Goal: Task Accomplishment & Management: Manage account settings

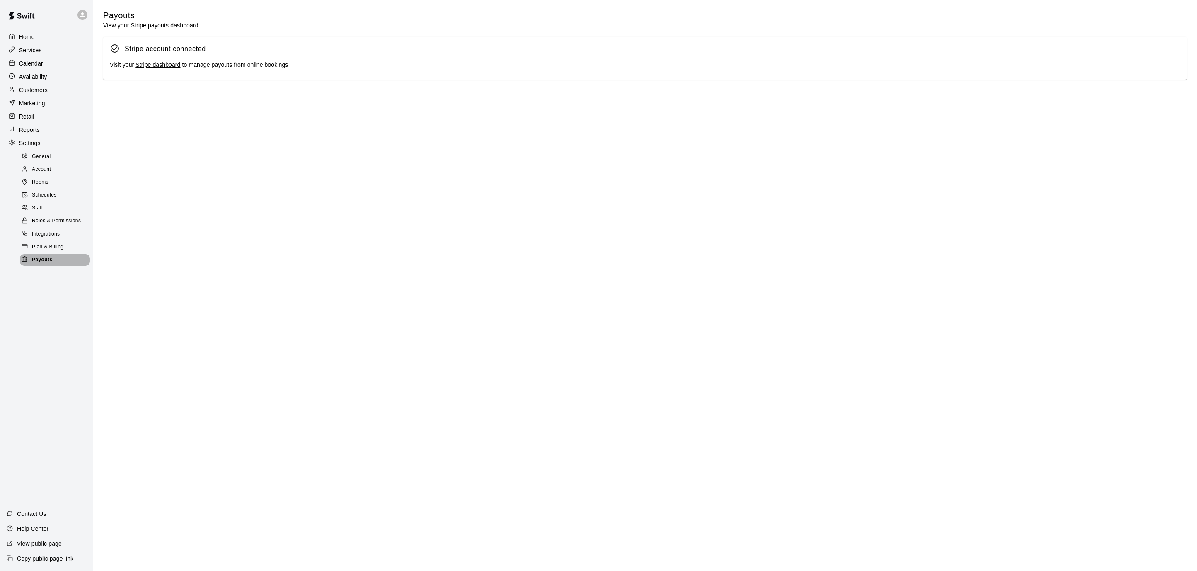
click at [46, 257] on span "Payouts" at bounding box center [42, 260] width 20 height 8
click at [25, 34] on p "Home" at bounding box center [27, 37] width 16 height 8
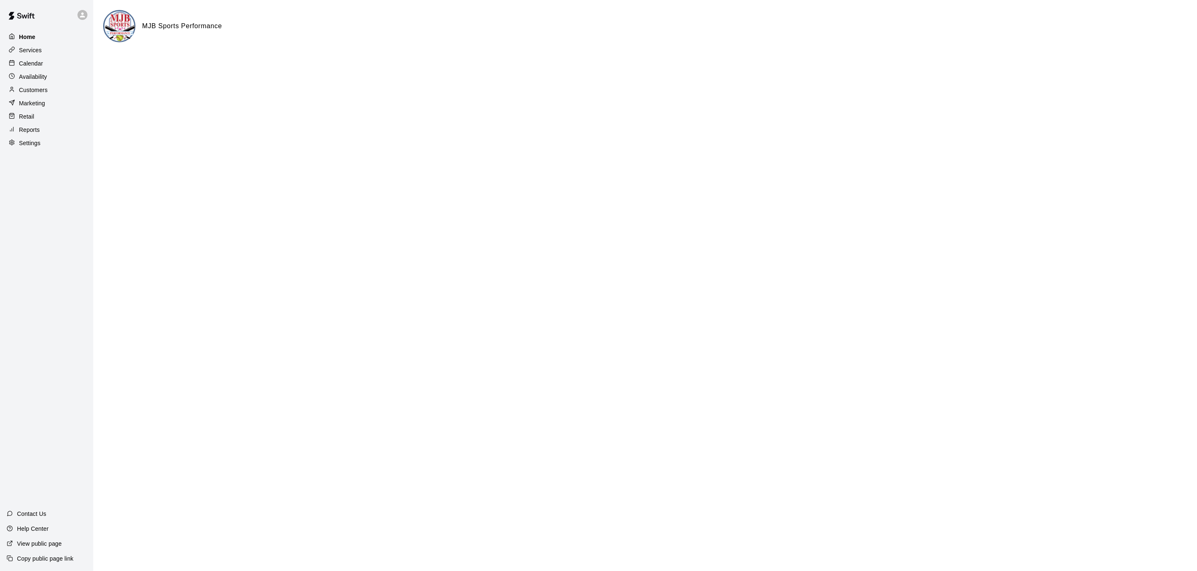
click at [25, 34] on p "Home" at bounding box center [27, 37] width 17 height 8
click at [30, 147] on p "Settings" at bounding box center [30, 143] width 22 height 8
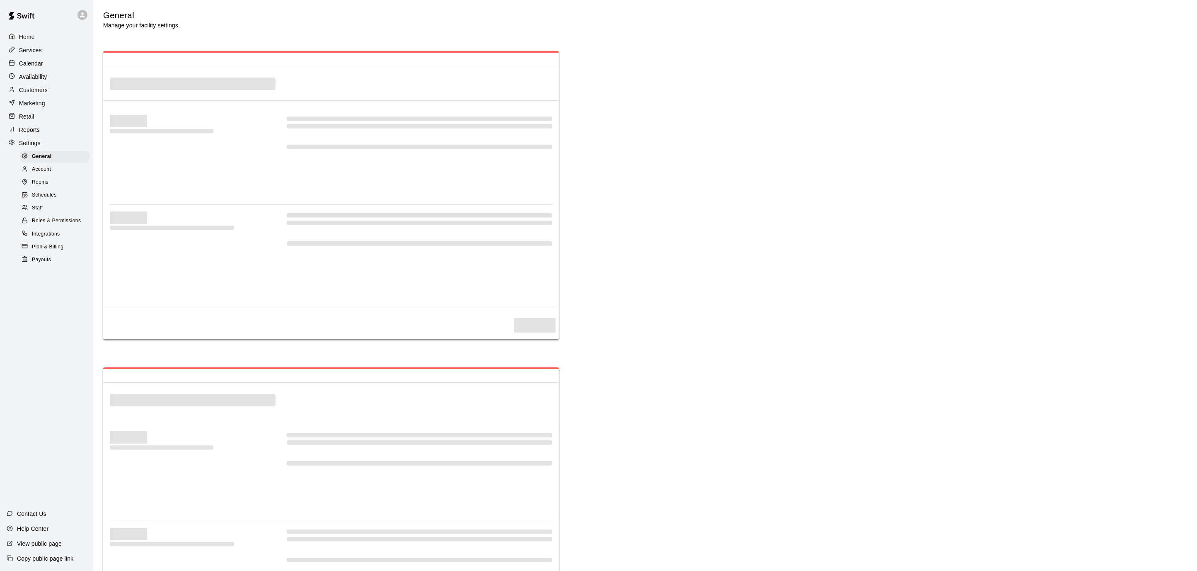
select select "**"
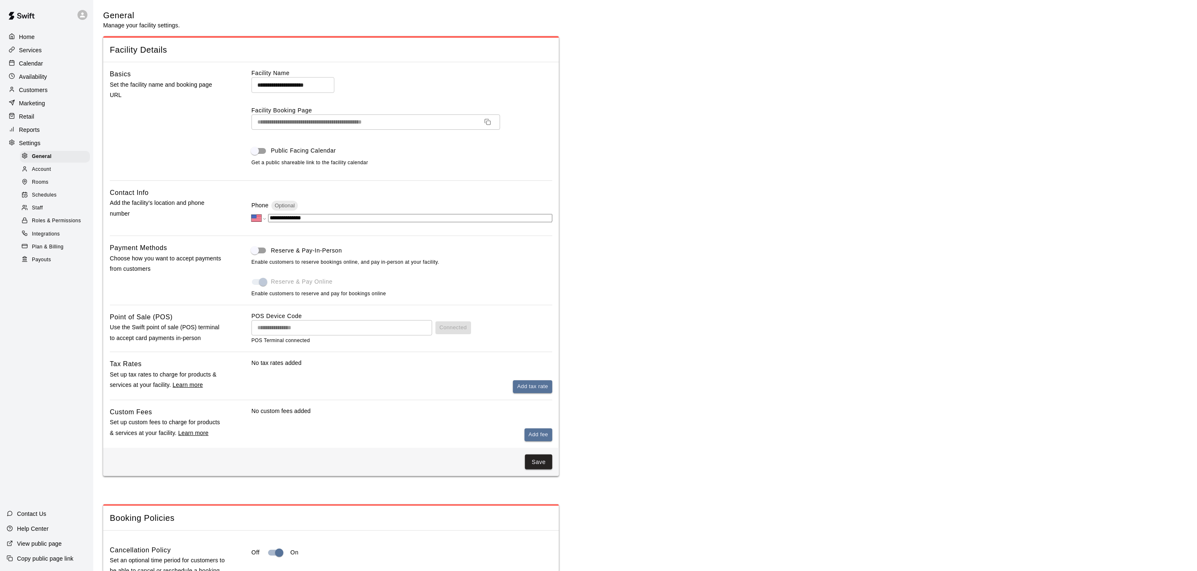
scroll to position [1547, 0]
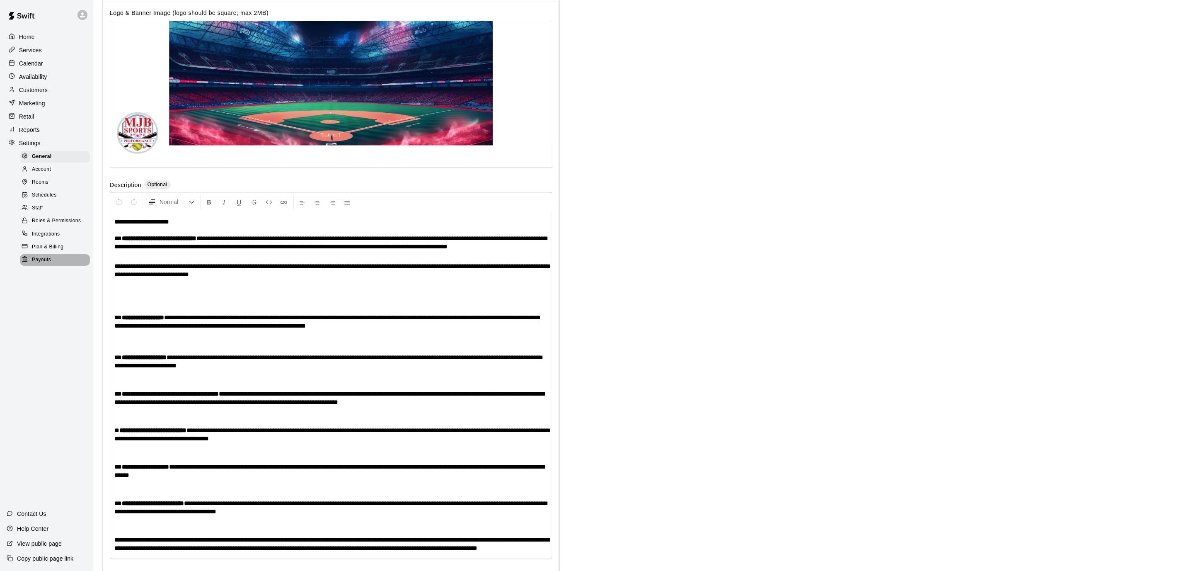
click at [48, 261] on span "Payouts" at bounding box center [41, 260] width 19 height 8
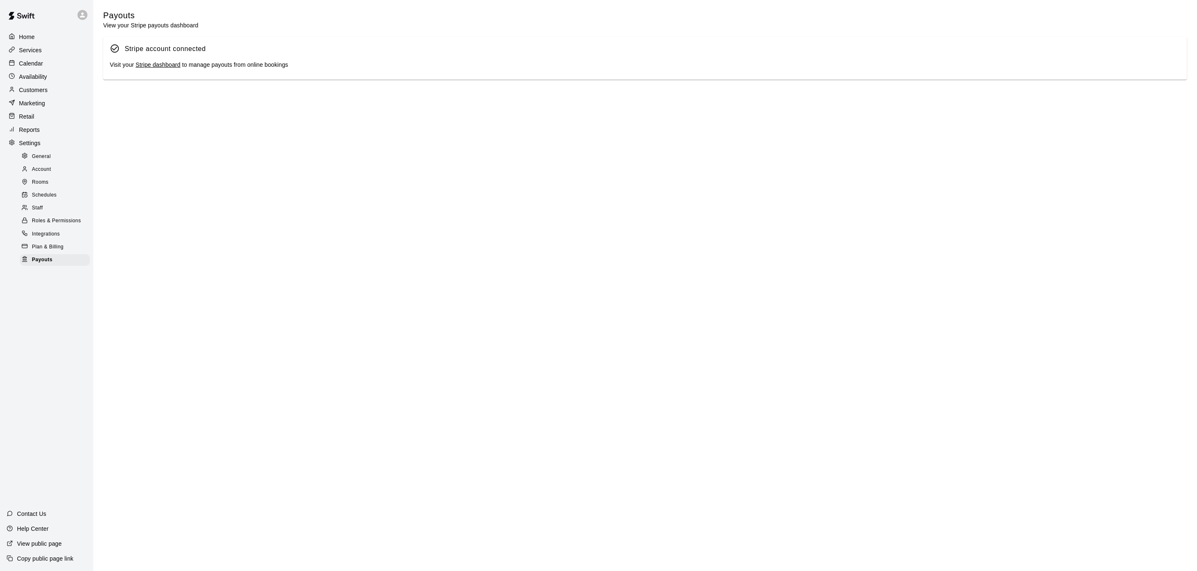
click at [174, 68] on link "Stripe dashboard" at bounding box center [158, 64] width 45 height 7
click at [43, 138] on div "Settings" at bounding box center [47, 143] width 80 height 12
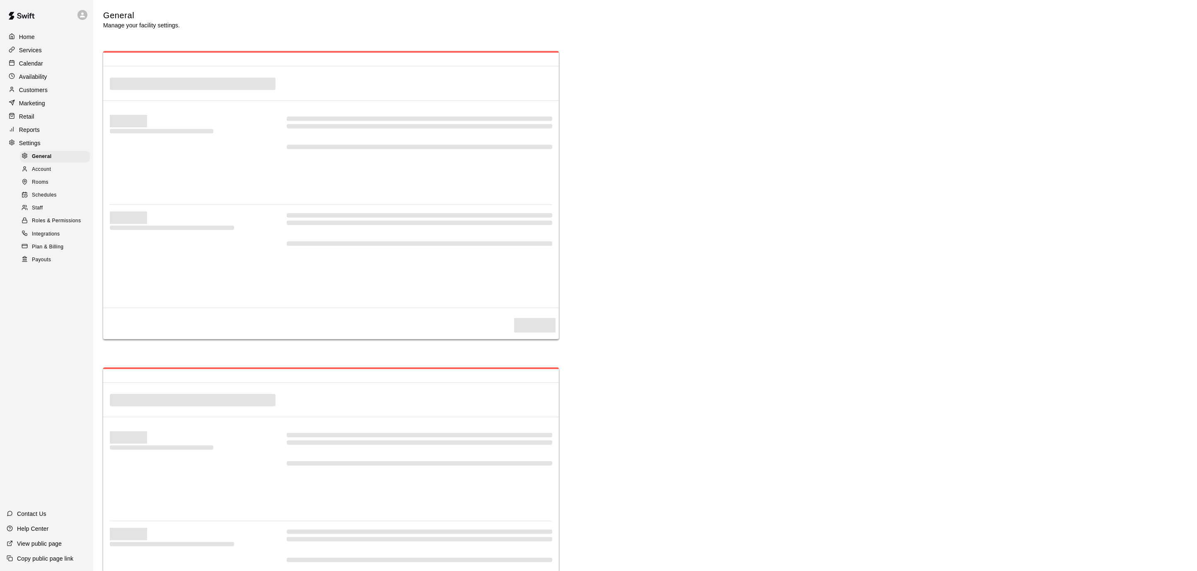
select select "**"
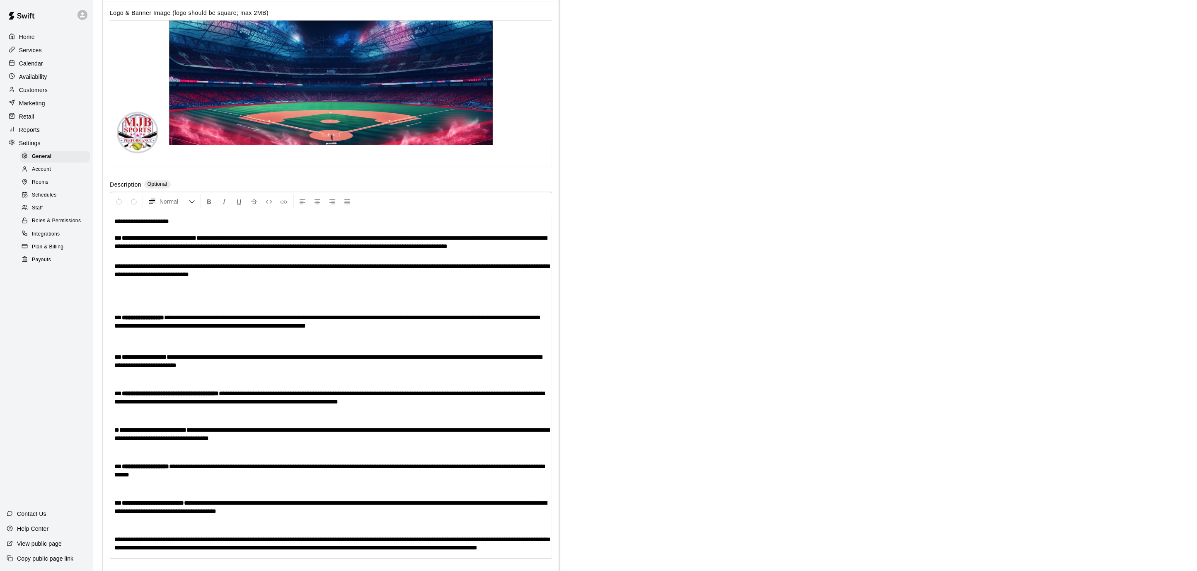
scroll to position [1547, 0]
click at [53, 263] on div "Payouts" at bounding box center [55, 260] width 70 height 12
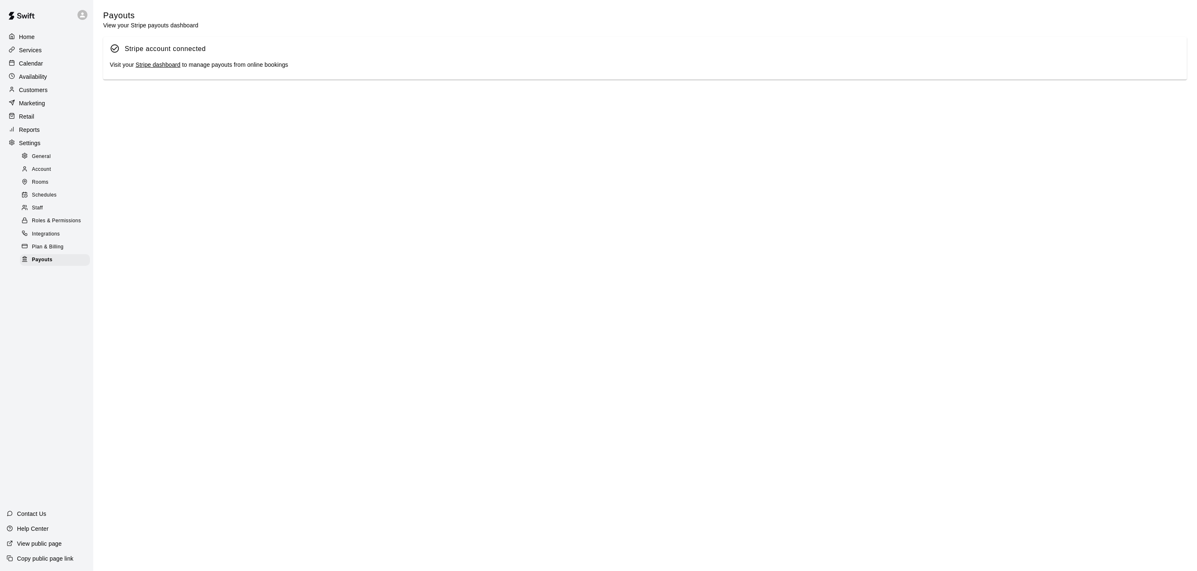
click at [161, 68] on link "Stripe dashboard" at bounding box center [158, 64] width 45 height 7
click at [30, 39] on p "Home" at bounding box center [27, 37] width 16 height 8
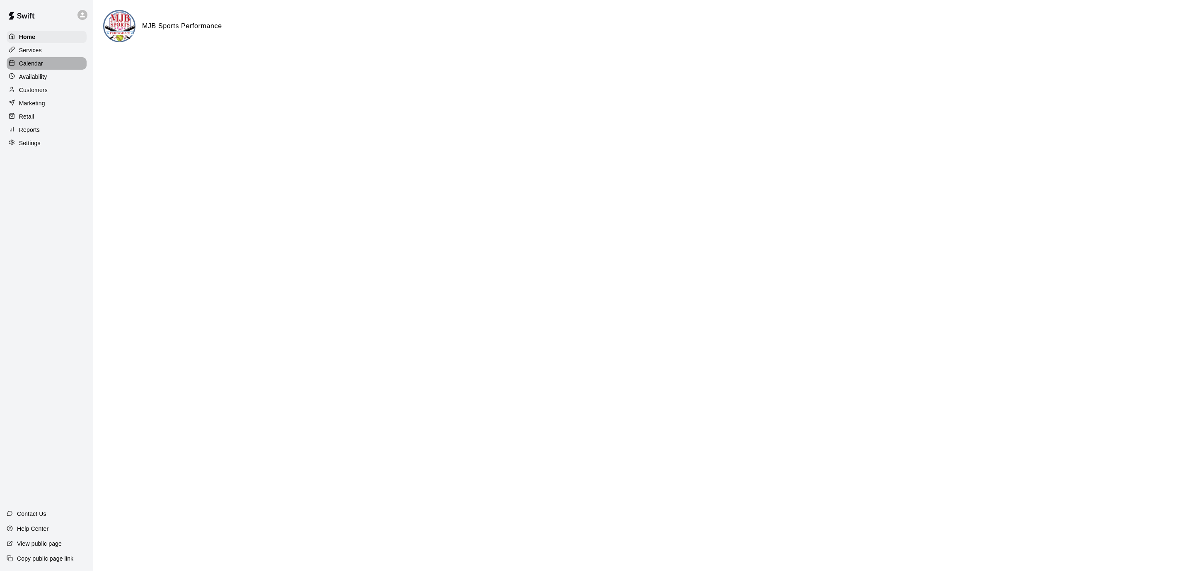
click at [24, 61] on p "Calendar" at bounding box center [31, 63] width 24 height 8
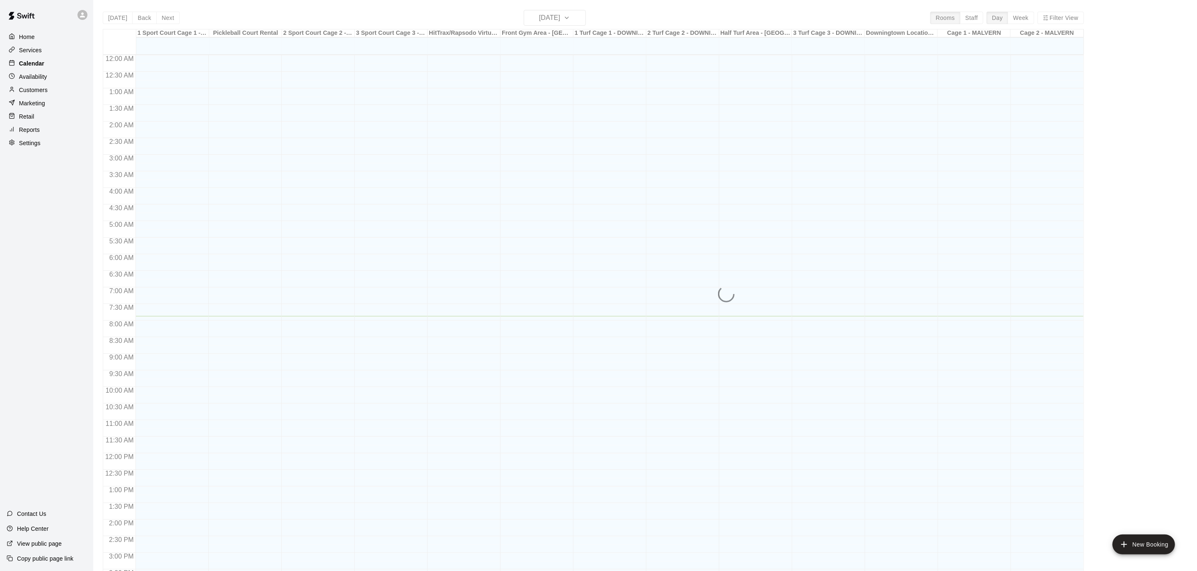
scroll to position [245, 0]
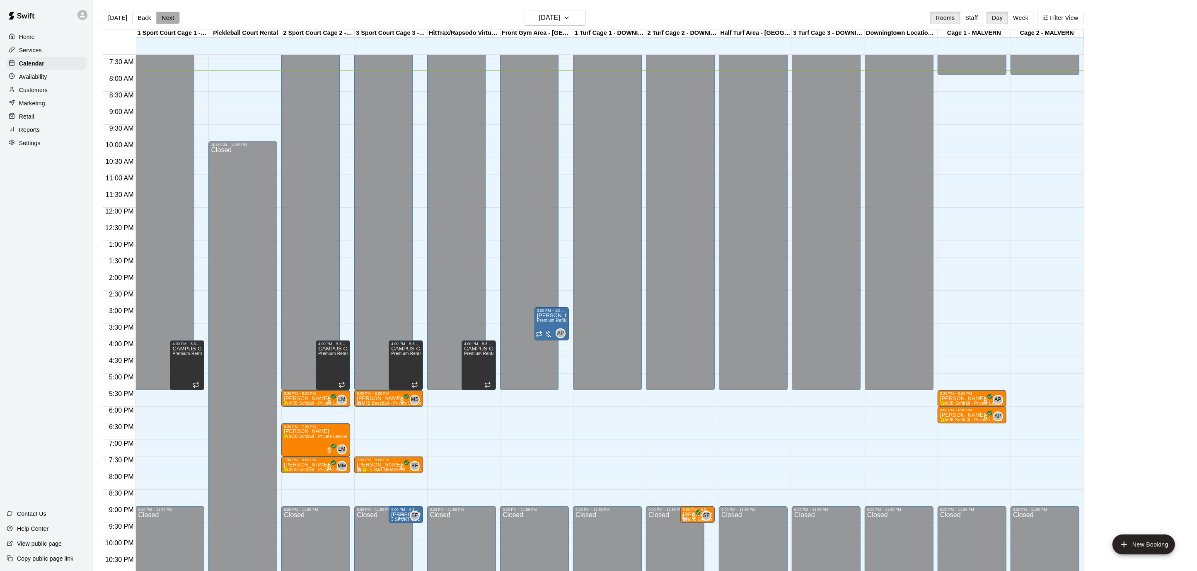
click at [166, 13] on button "Next" at bounding box center [167, 18] width 23 height 12
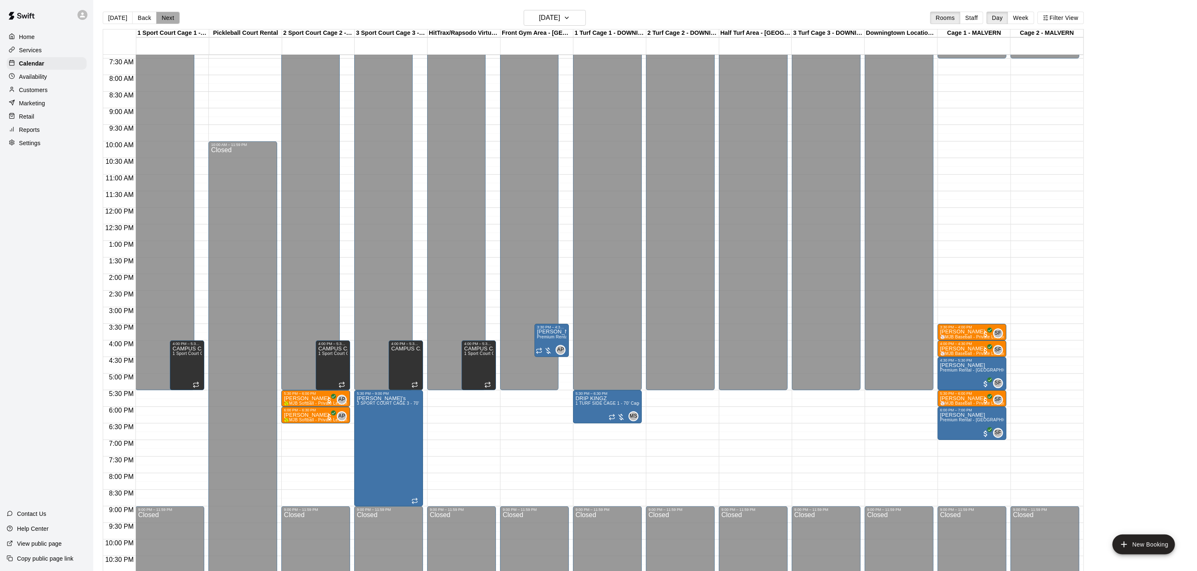
click at [166, 13] on button "Next" at bounding box center [167, 18] width 23 height 12
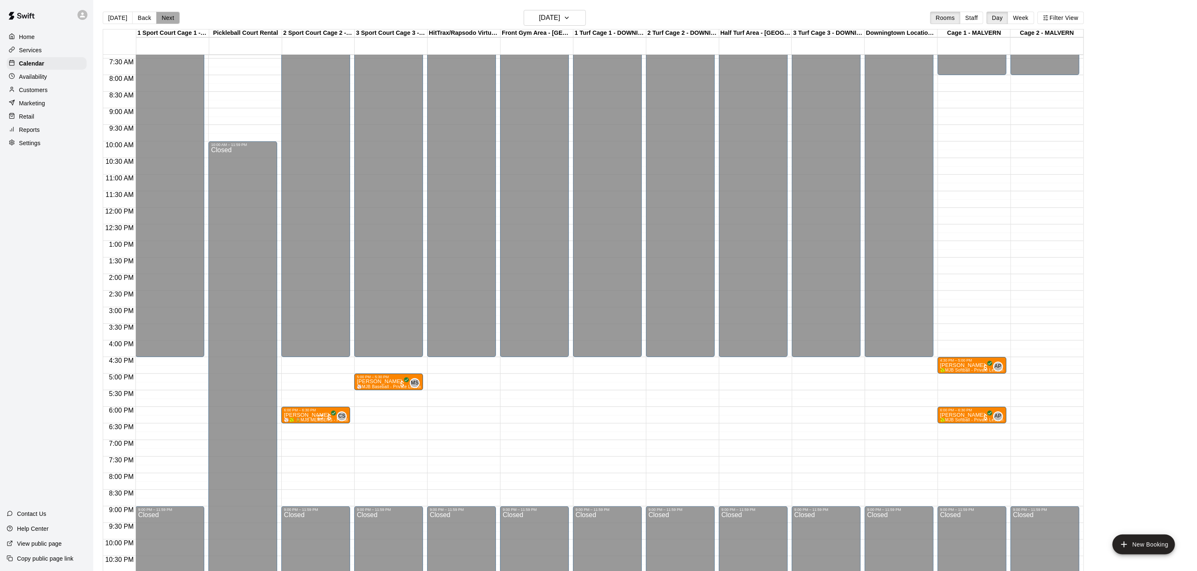
click at [166, 13] on button "Next" at bounding box center [167, 18] width 23 height 12
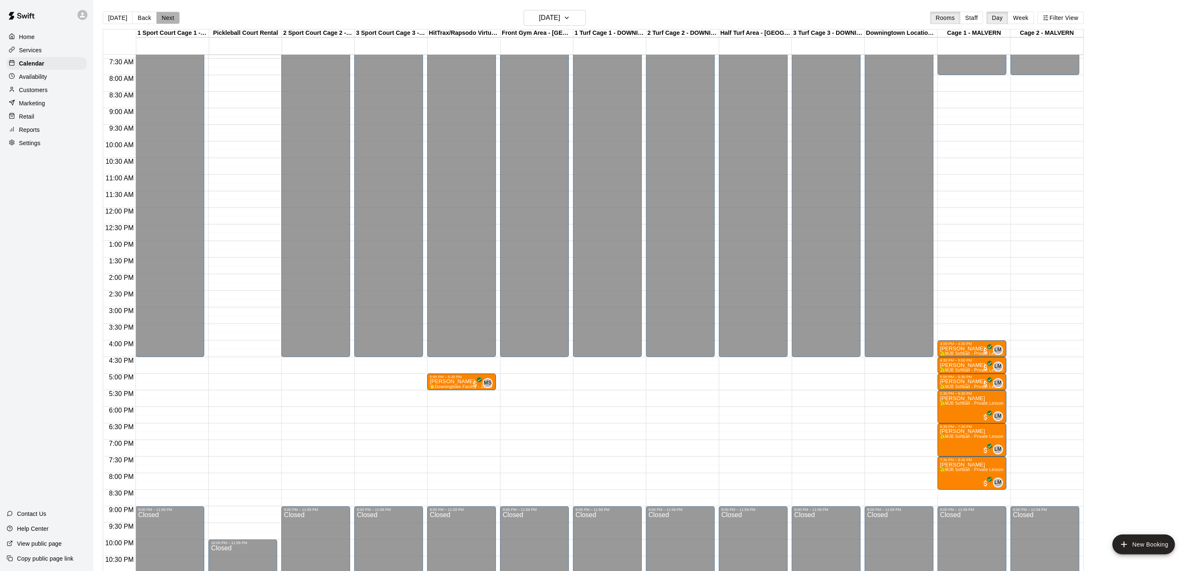
click at [166, 13] on button "Next" at bounding box center [167, 18] width 23 height 12
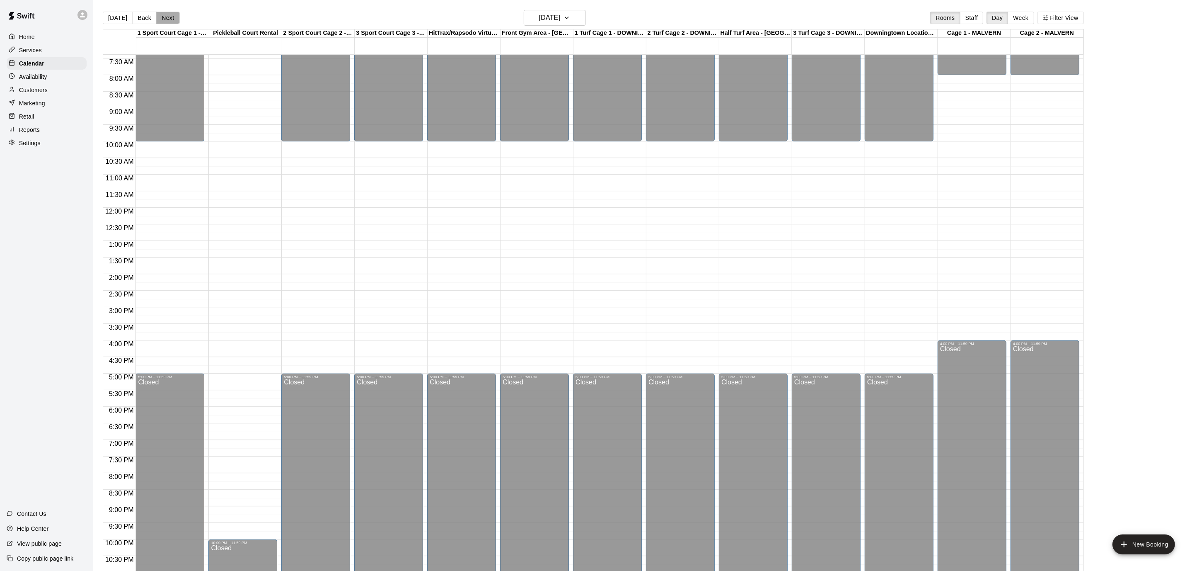
click at [166, 13] on button "Next" at bounding box center [167, 18] width 23 height 12
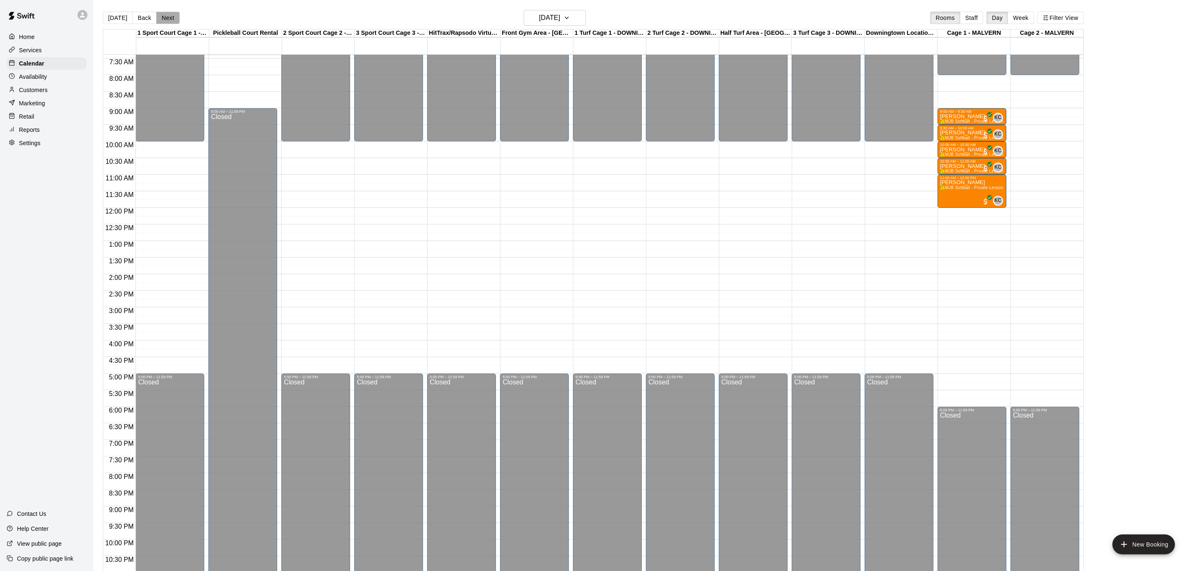
click at [166, 13] on button "Next" at bounding box center [167, 18] width 23 height 12
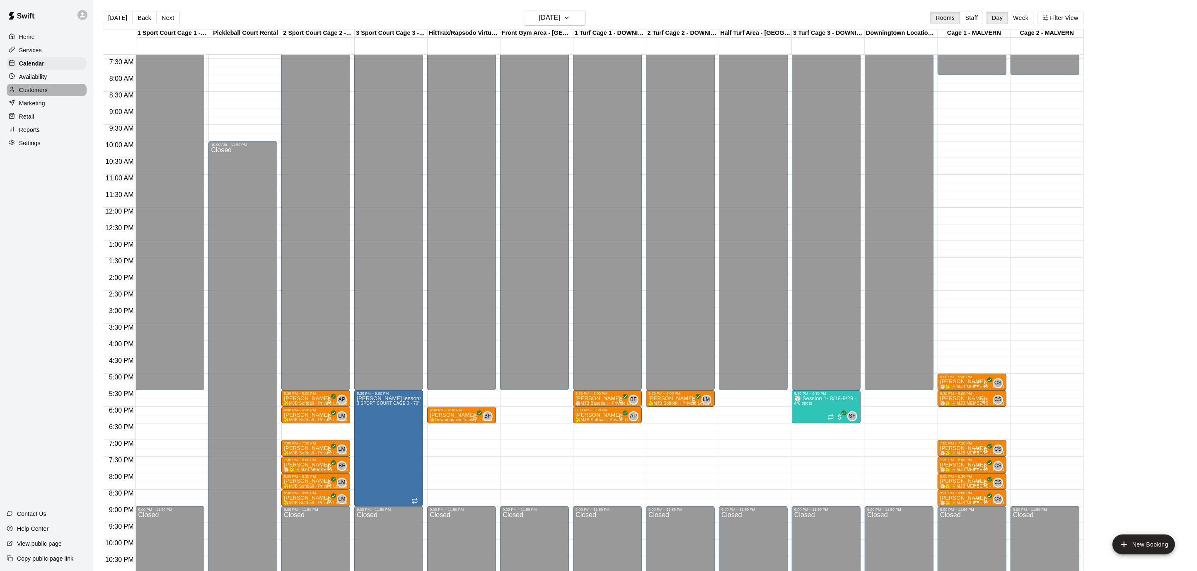
click at [42, 87] on p "Customers" at bounding box center [33, 90] width 29 height 8
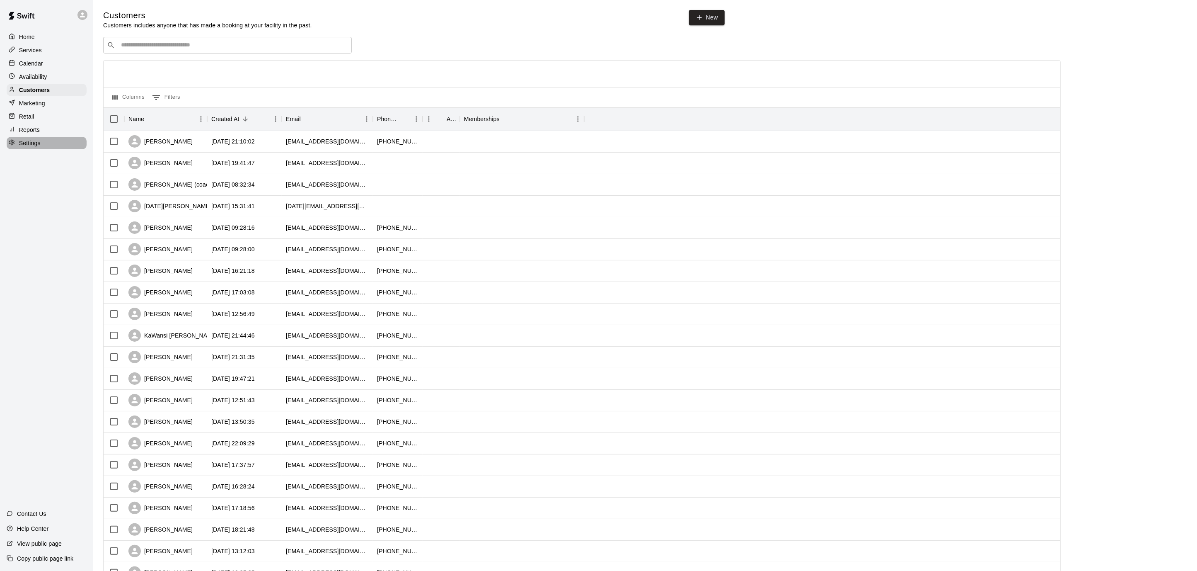
click at [36, 143] on p "Settings" at bounding box center [30, 143] width 22 height 8
select select "**"
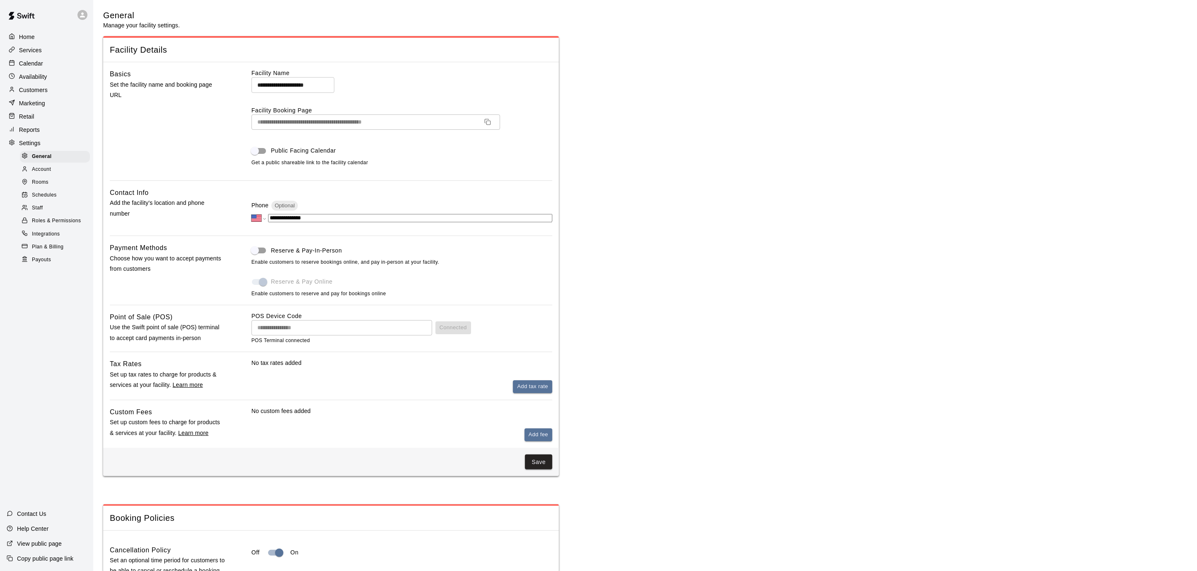
scroll to position [1547, 0]
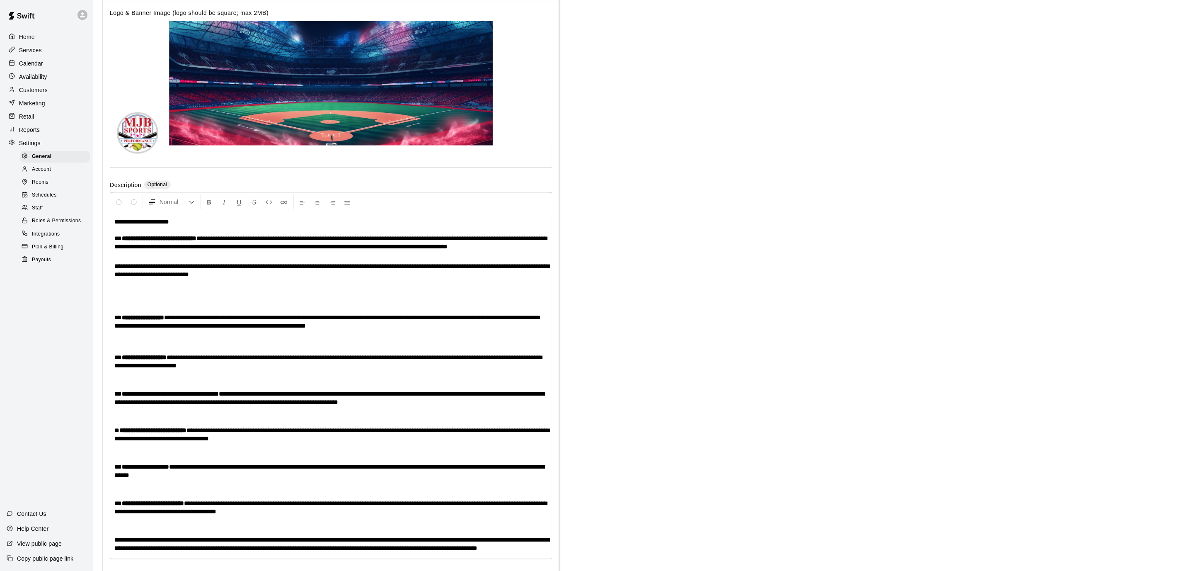
click at [57, 195] on div "Schedules" at bounding box center [55, 195] width 70 height 12
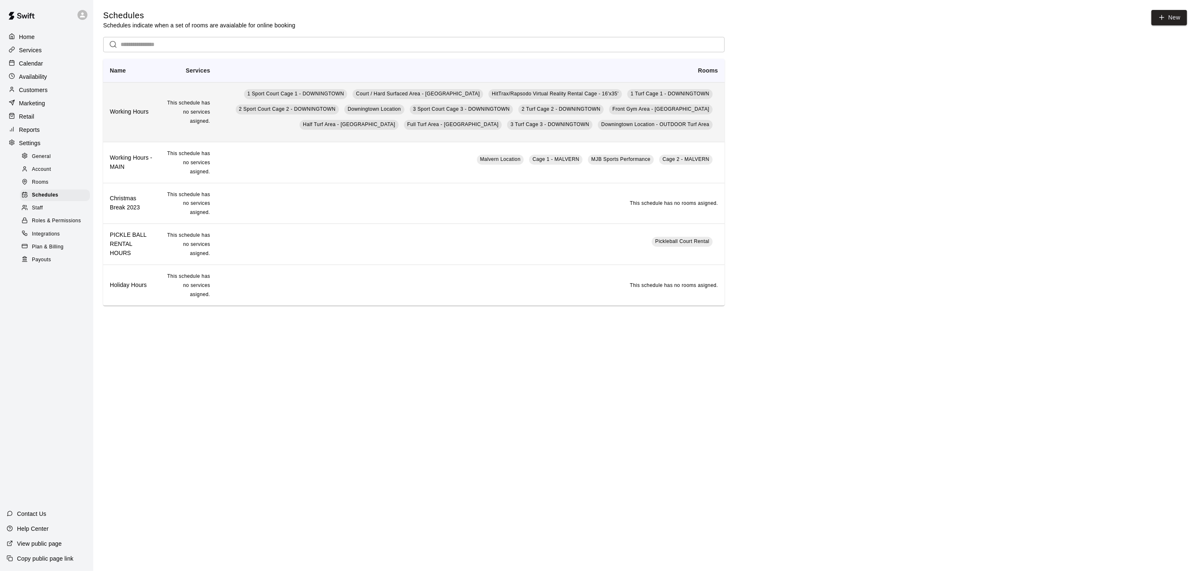
click at [132, 125] on th "Working Hours" at bounding box center [131, 112] width 56 height 60
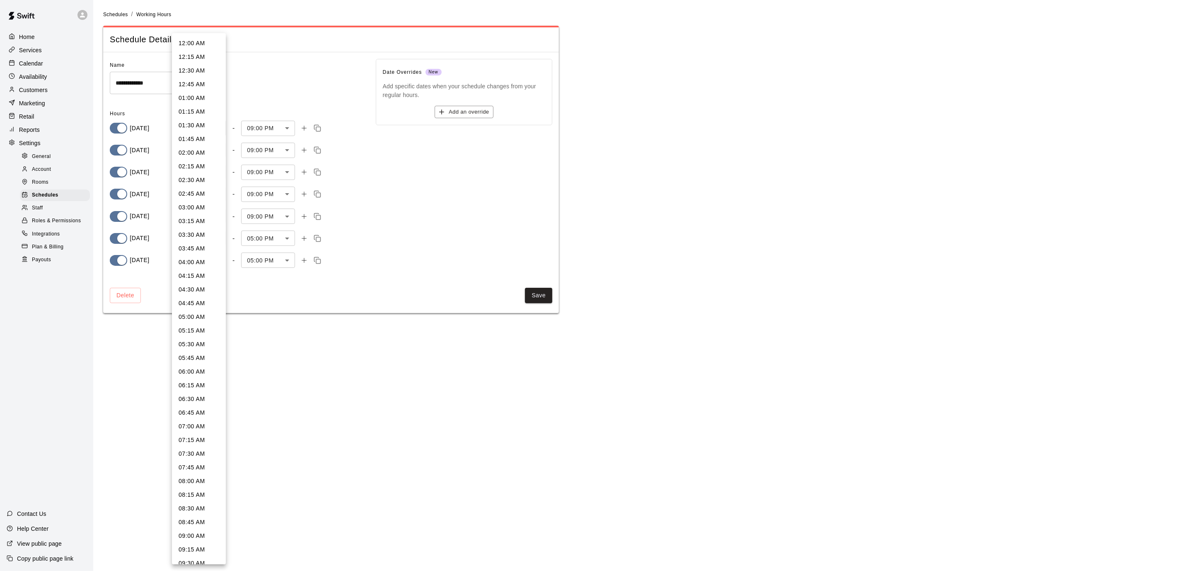
click at [219, 128] on body "**********" at bounding box center [598, 161] width 1197 height 323
click at [191, 186] on li "03:30 PM" at bounding box center [199, 189] width 54 height 14
type input "***"
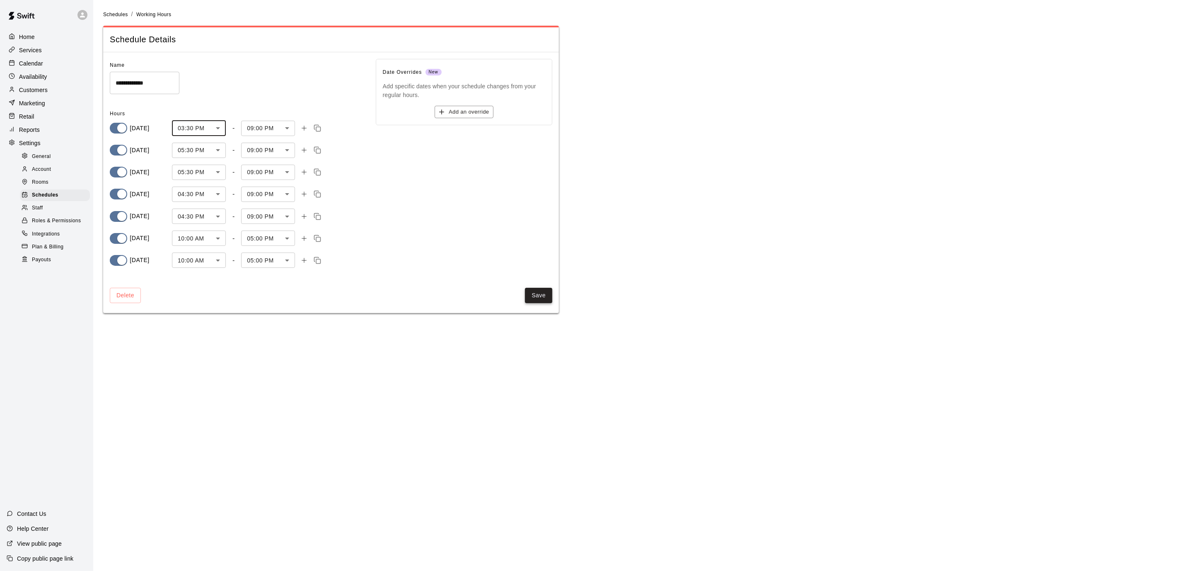
click at [539, 292] on button "Save" at bounding box center [538, 295] width 27 height 15
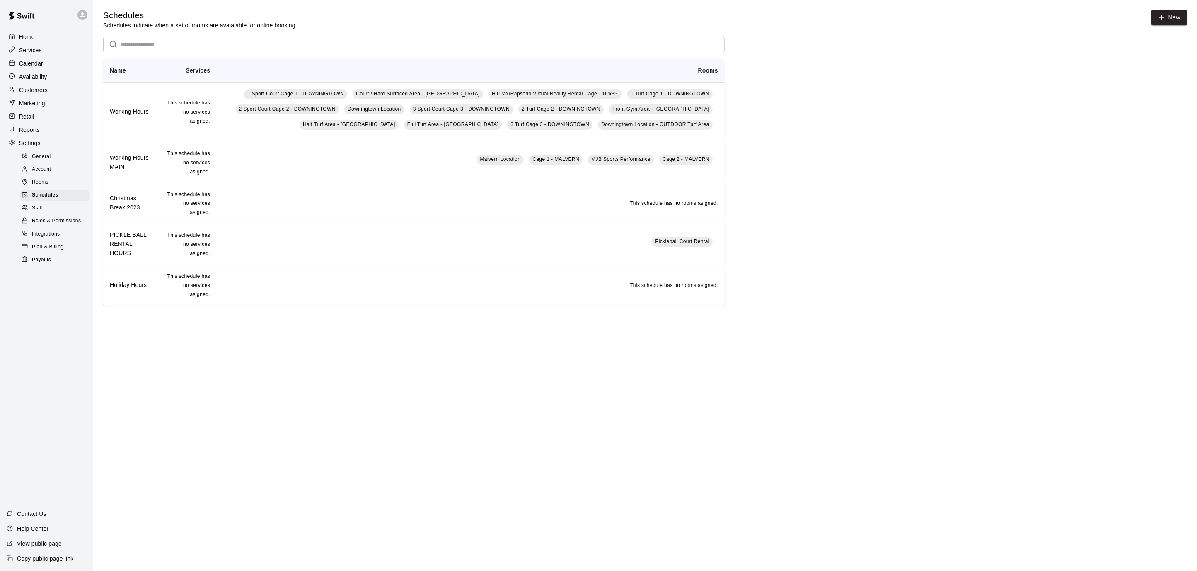
click at [46, 63] on div "Calendar" at bounding box center [47, 63] width 80 height 12
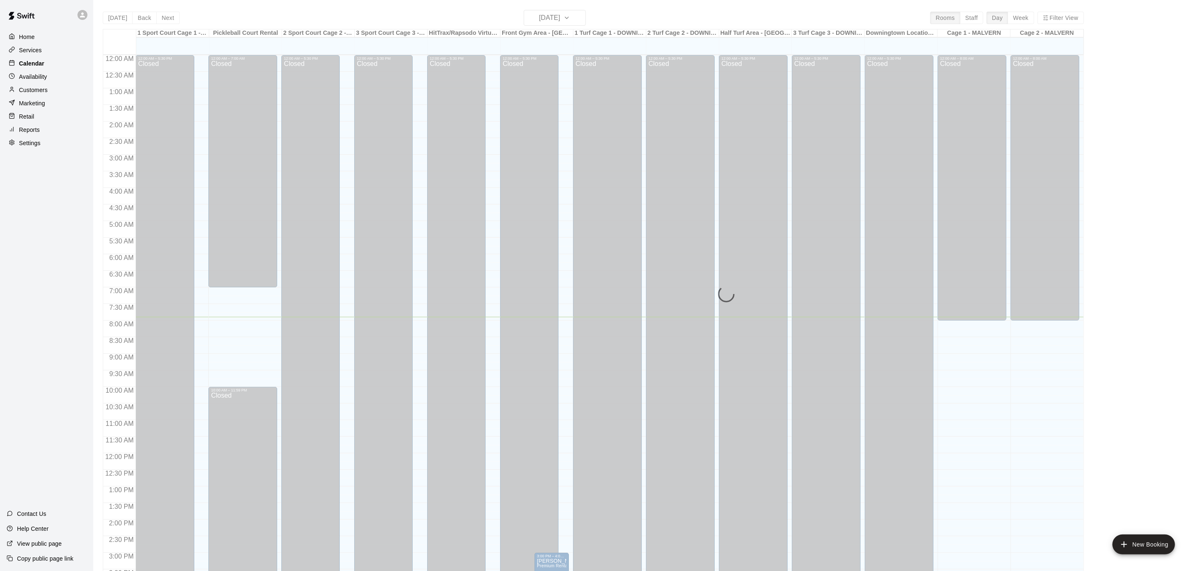
scroll to position [245, 0]
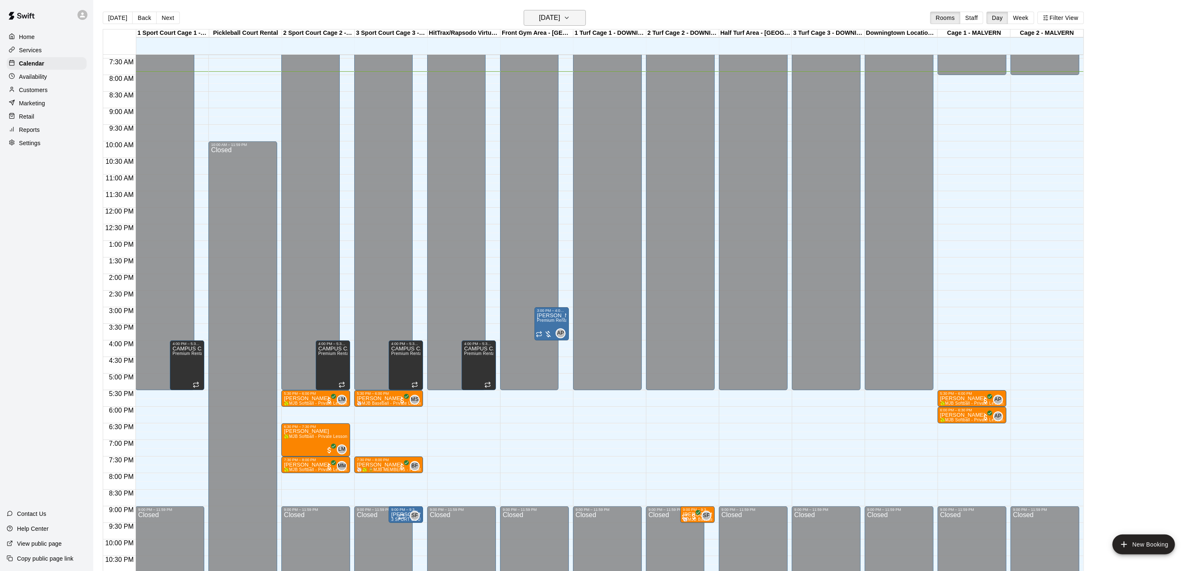
click at [570, 19] on icon "button" at bounding box center [567, 18] width 7 height 10
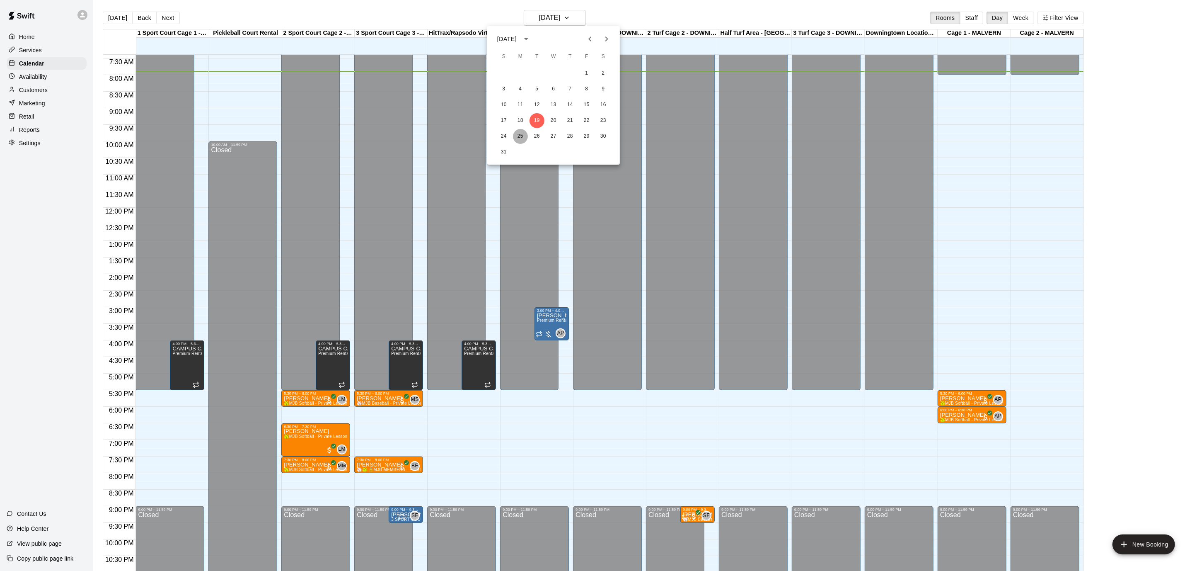
click at [522, 137] on button "25" at bounding box center [520, 136] width 15 height 15
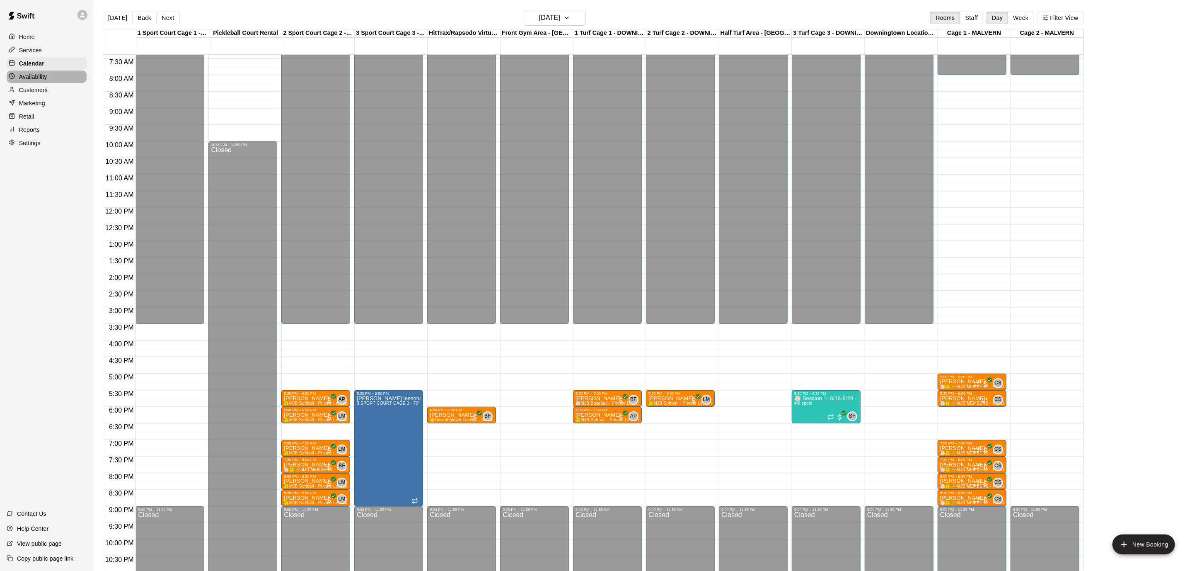
click at [63, 79] on div "Availability" at bounding box center [47, 76] width 80 height 12
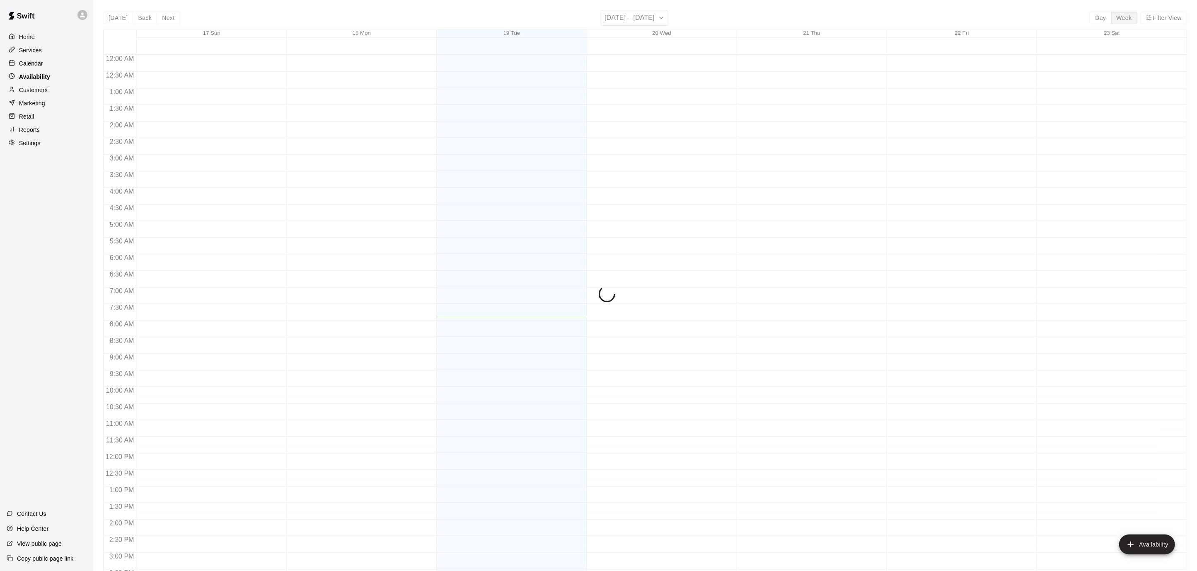
scroll to position [262, 0]
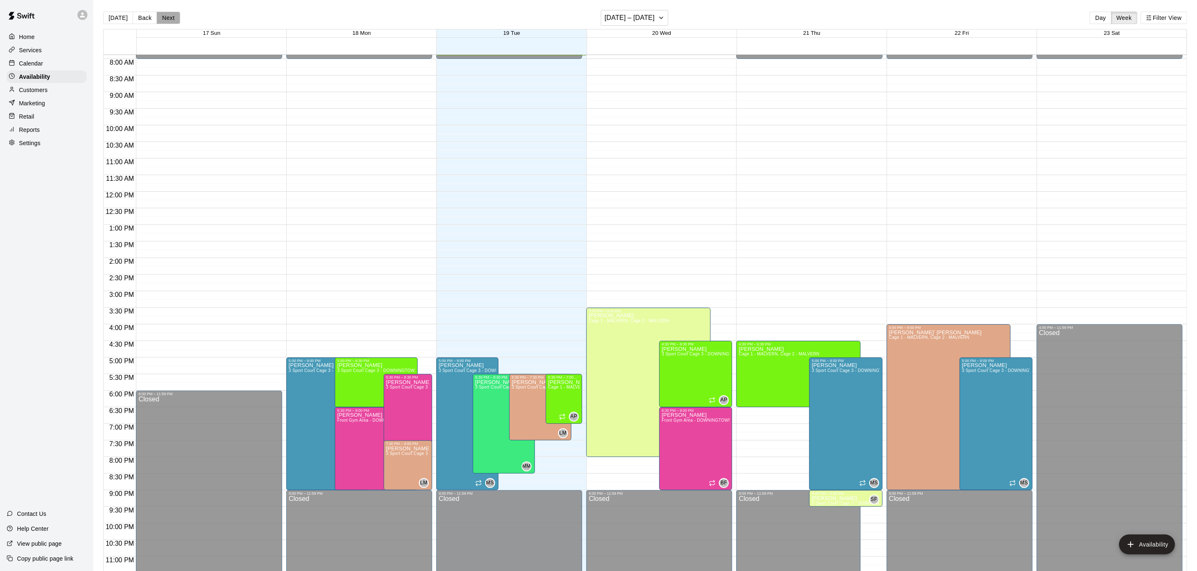
click at [163, 20] on button "Next" at bounding box center [168, 18] width 23 height 12
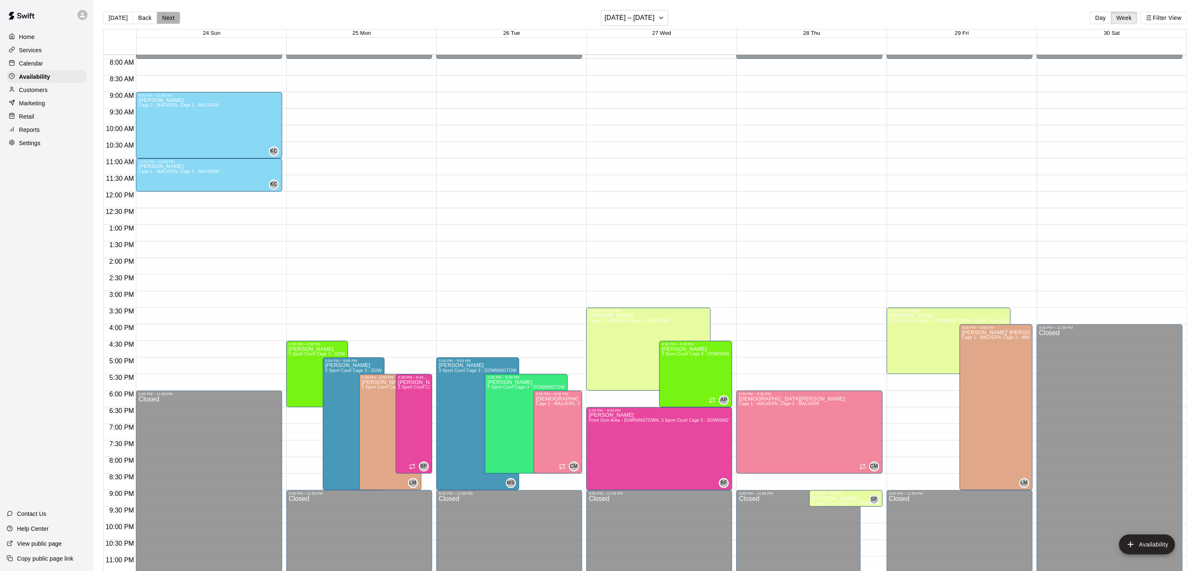
click at [163, 20] on button "Next" at bounding box center [168, 18] width 23 height 12
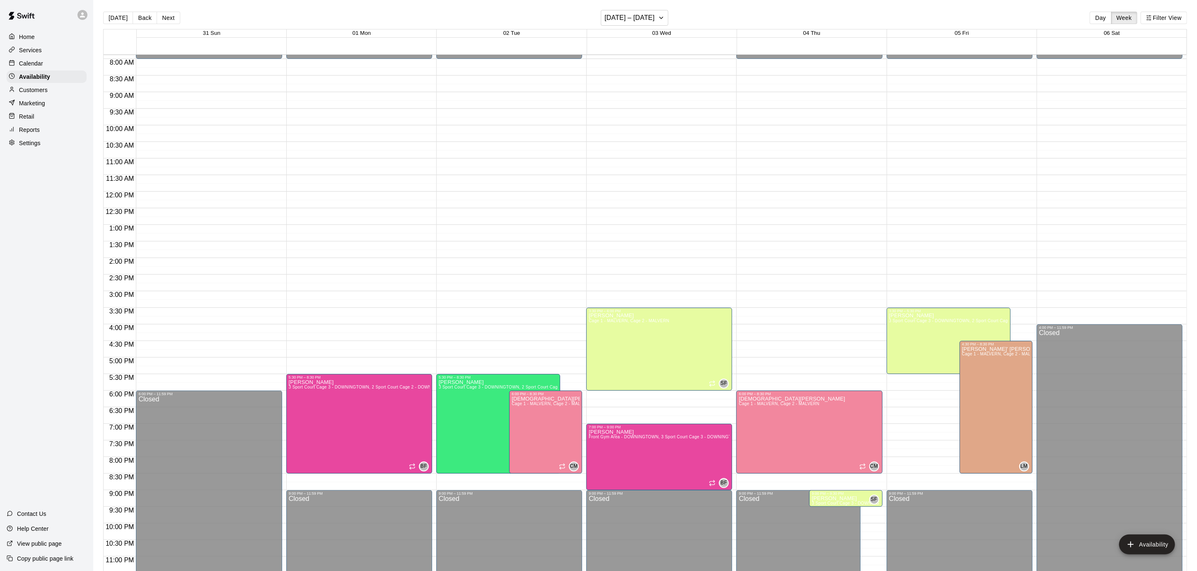
click at [171, 16] on button "Next" at bounding box center [168, 18] width 23 height 12
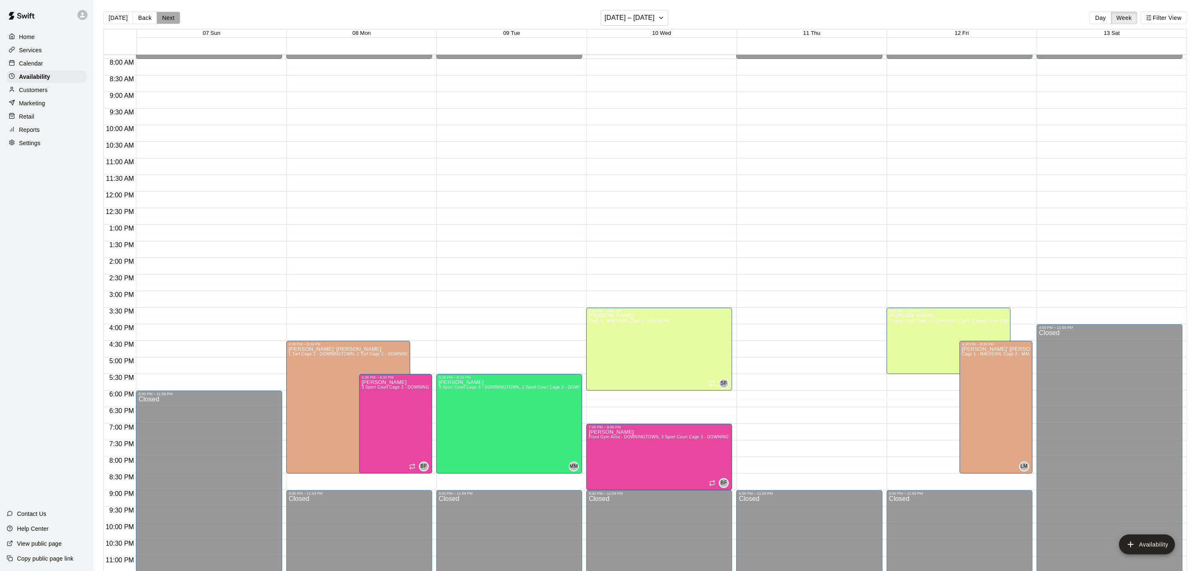
click at [171, 16] on button "Next" at bounding box center [168, 18] width 23 height 12
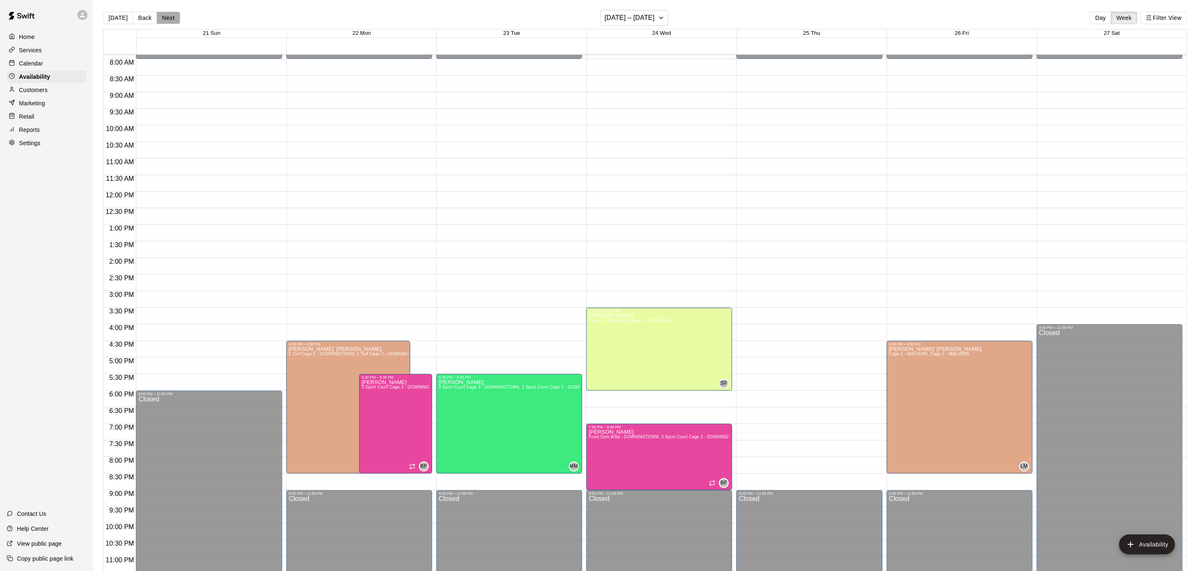
click at [171, 16] on button "Next" at bounding box center [168, 18] width 23 height 12
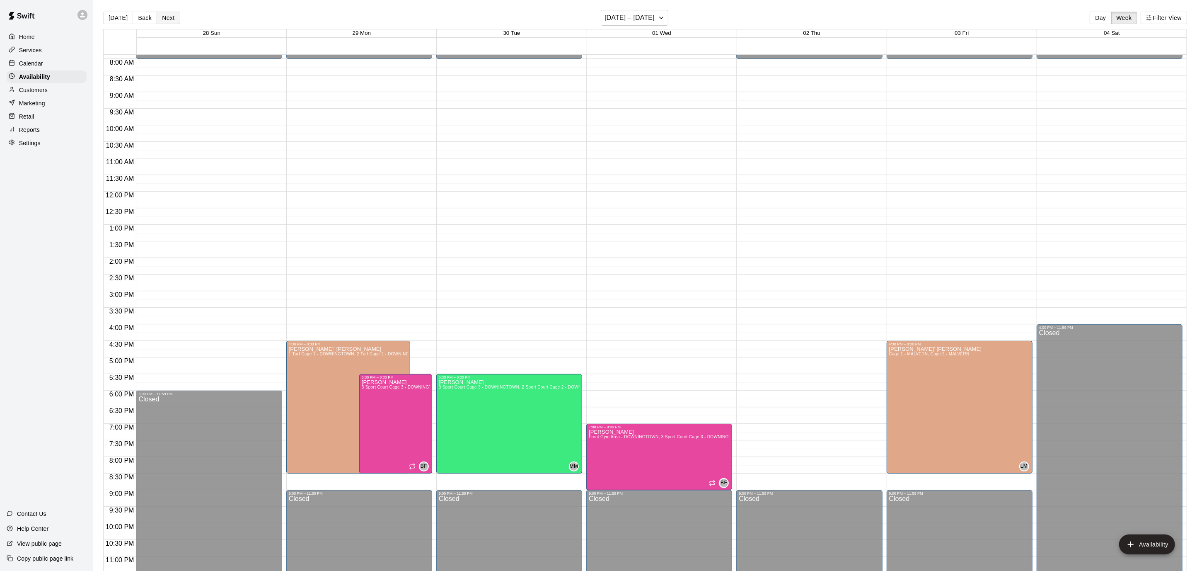
click at [171, 16] on button "Next" at bounding box center [168, 18] width 23 height 12
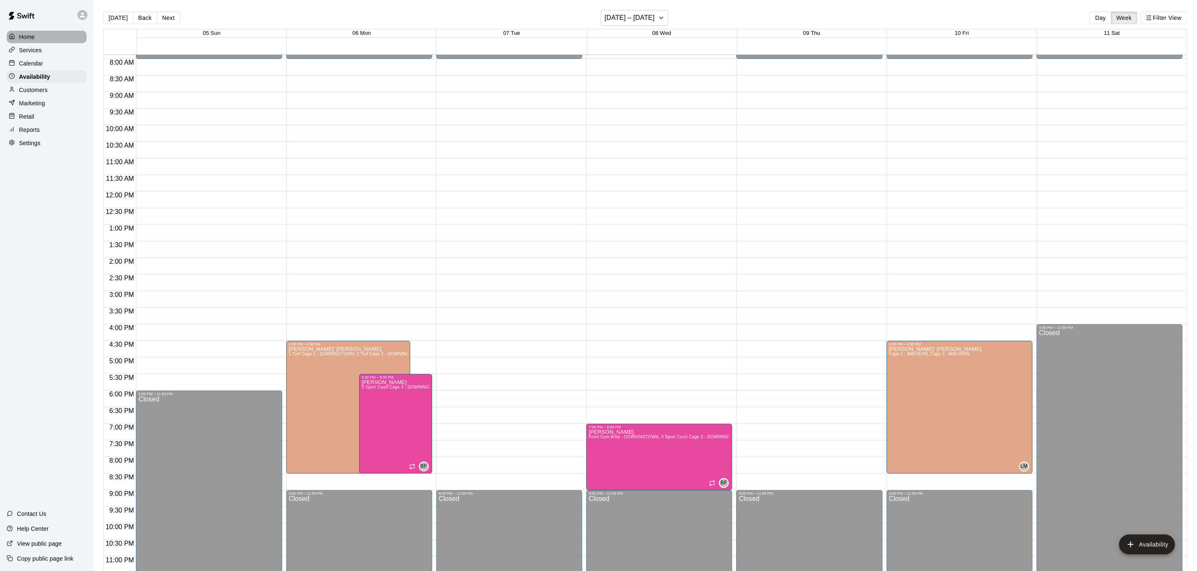
click at [44, 34] on div "Home" at bounding box center [47, 37] width 80 height 12
